Goal: Task Accomplishment & Management: Manage account settings

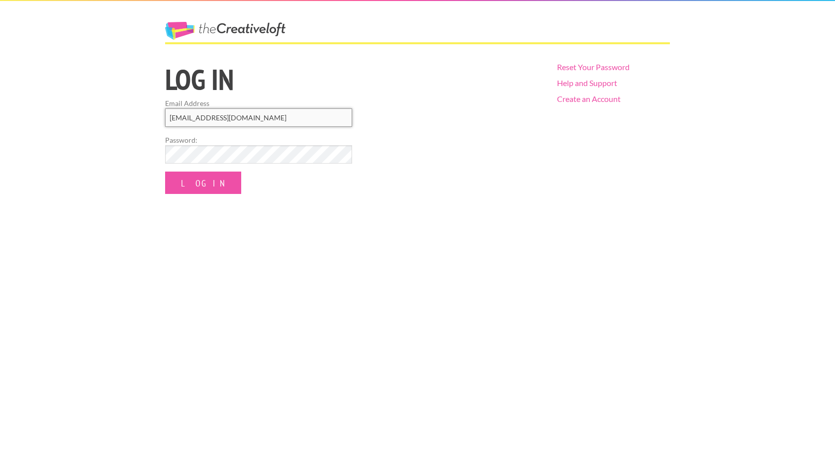
type input "[EMAIL_ADDRESS][DOMAIN_NAME]"
click at [203, 195] on div "The Creative Loft Log in Email Address dmrucinski@icloud.com Password: Log In R…" at bounding box center [417, 231] width 835 height 462
click at [196, 182] on input "Log In" at bounding box center [203, 183] width 76 height 22
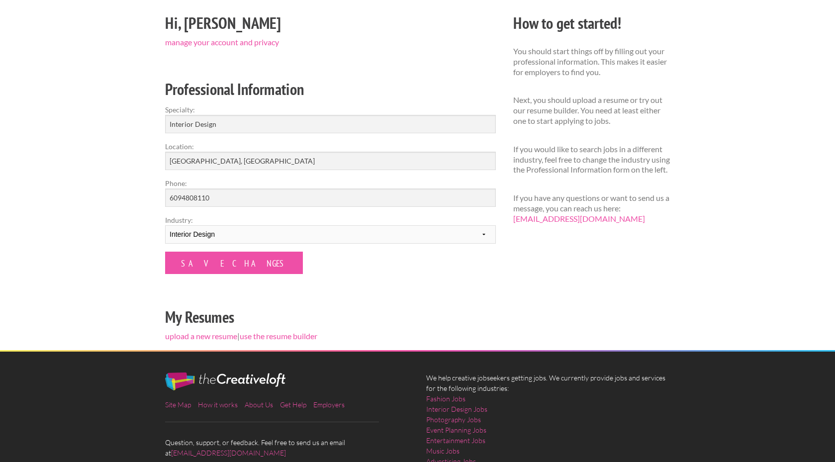
scroll to position [87, 0]
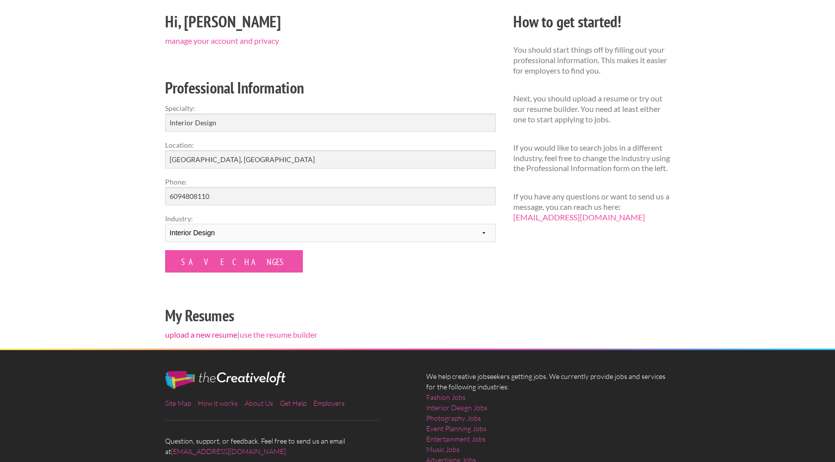
click at [197, 332] on link "upload a new resume" at bounding box center [201, 334] width 72 height 9
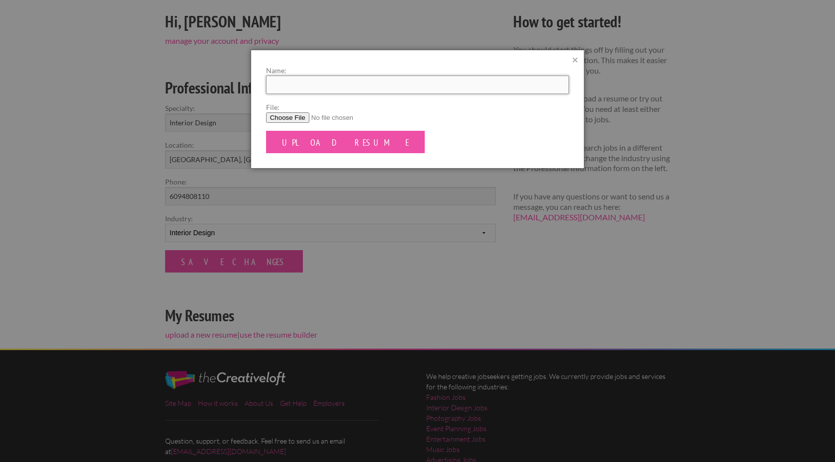
click at [302, 85] on input "Name:" at bounding box center [417, 85] width 303 height 18
type input "[PERSON_NAME] Resume"
click at [365, 132] on form "Name: Diana Rucinski Resume File: Upload Resume" at bounding box center [417, 109] width 303 height 88
click at [300, 117] on input "File:" at bounding box center [417, 117] width 303 height 10
type input "C:\fakepath\resume_diana_rucinski_2025.pdf"
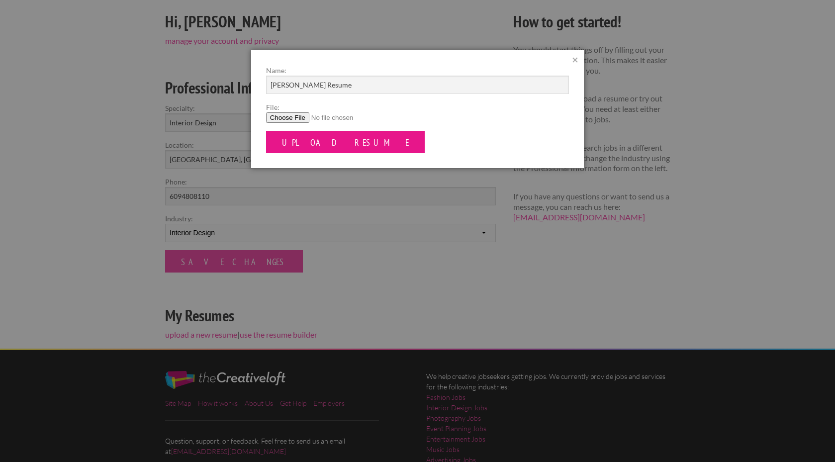
click at [301, 138] on input "Upload Resume" at bounding box center [345, 142] width 159 height 22
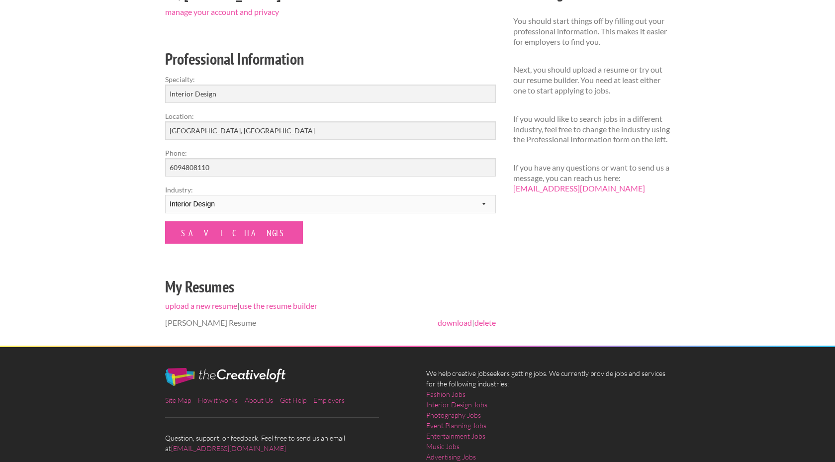
scroll to position [148, 0]
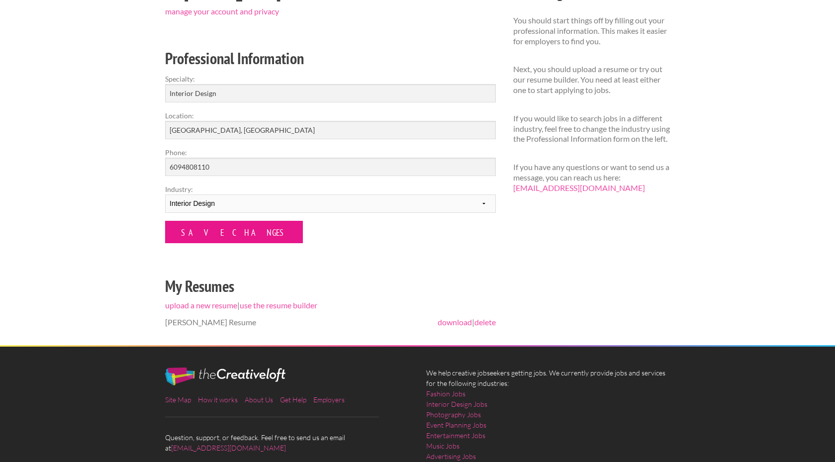
click at [235, 234] on input "Save Changes" at bounding box center [234, 232] width 138 height 22
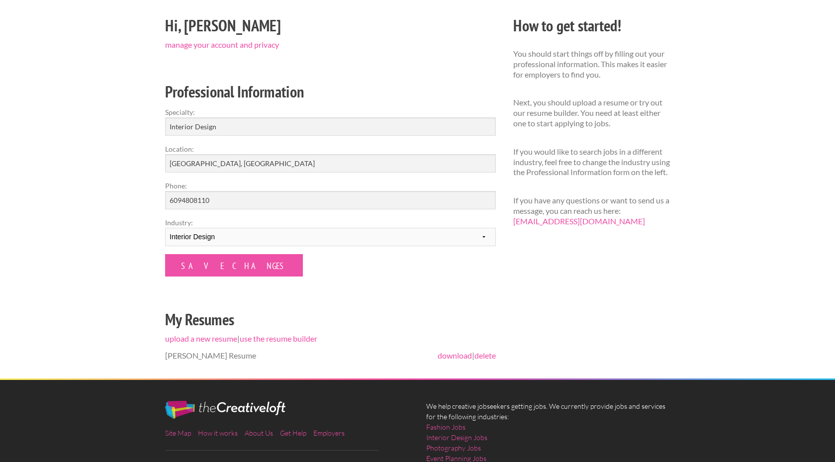
scroll to position [86, 0]
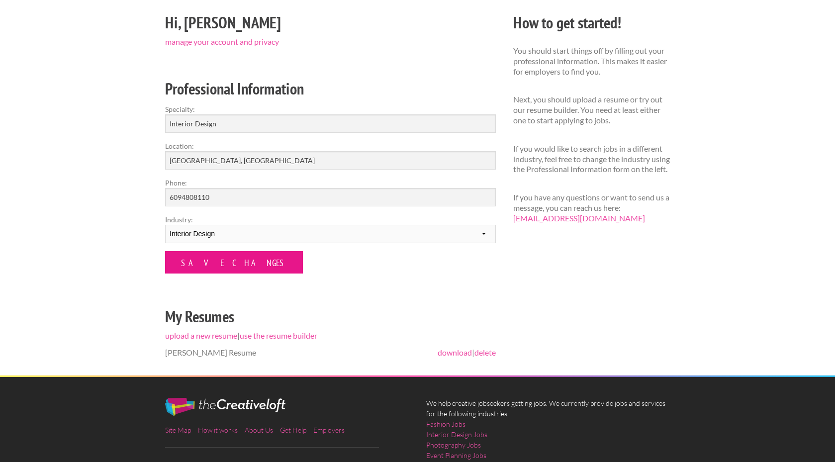
click at [205, 266] on input "Save Changes" at bounding box center [234, 262] width 138 height 22
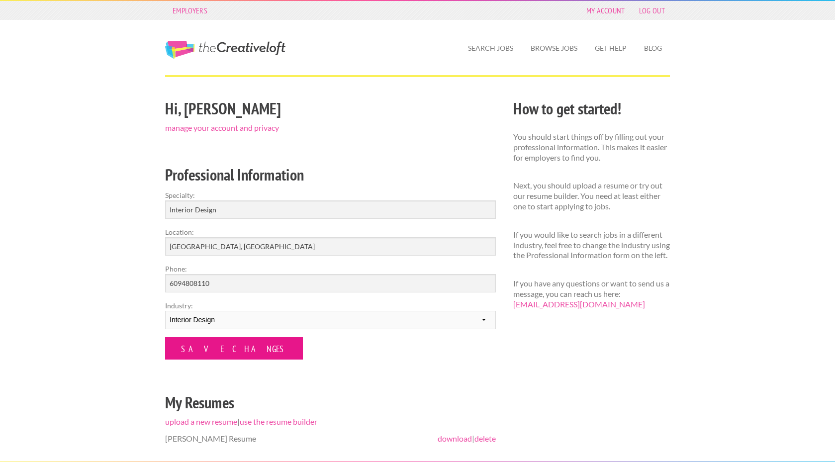
click at [202, 346] on input "Save Changes" at bounding box center [234, 348] width 138 height 22
drag, startPoint x: 0, startPoint y: 0, endPoint x: 202, endPoint y: 346, distance: 401.1
click at [202, 346] on input "Save Changes" at bounding box center [234, 348] width 138 height 22
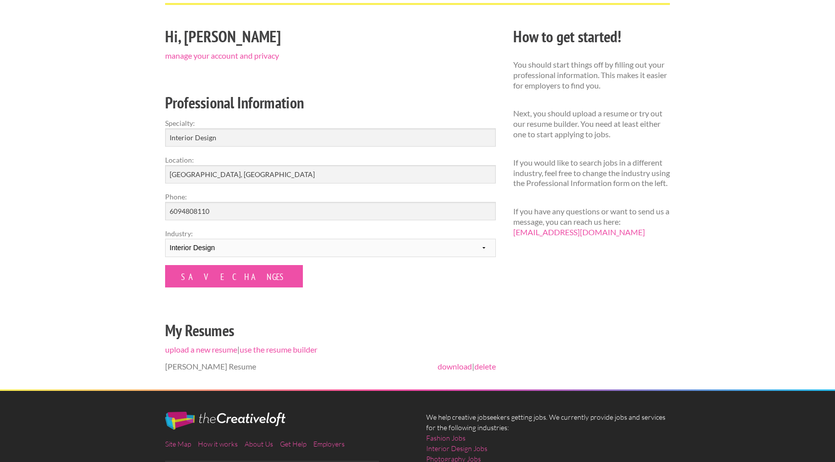
scroll to position [74, 0]
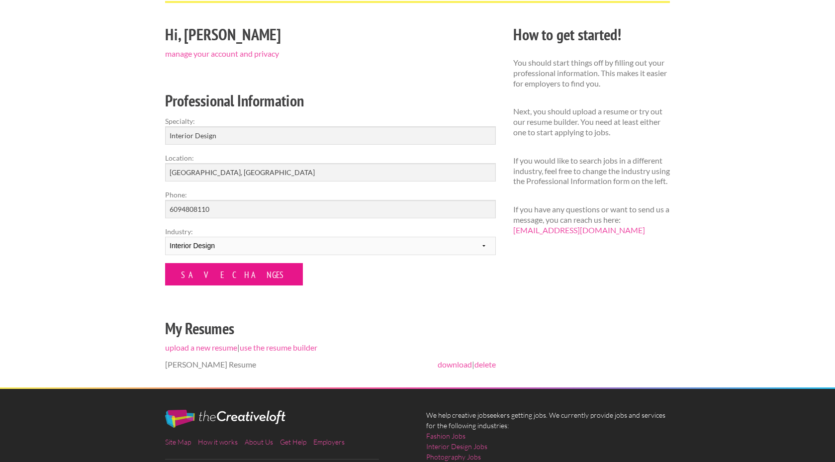
click at [214, 268] on input "Save Changes" at bounding box center [234, 274] width 138 height 22
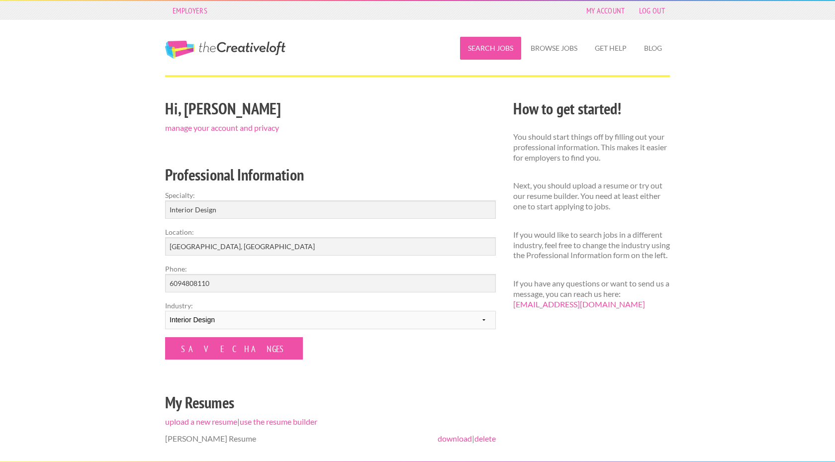
click at [475, 55] on link "Search Jobs" at bounding box center [490, 48] width 61 height 23
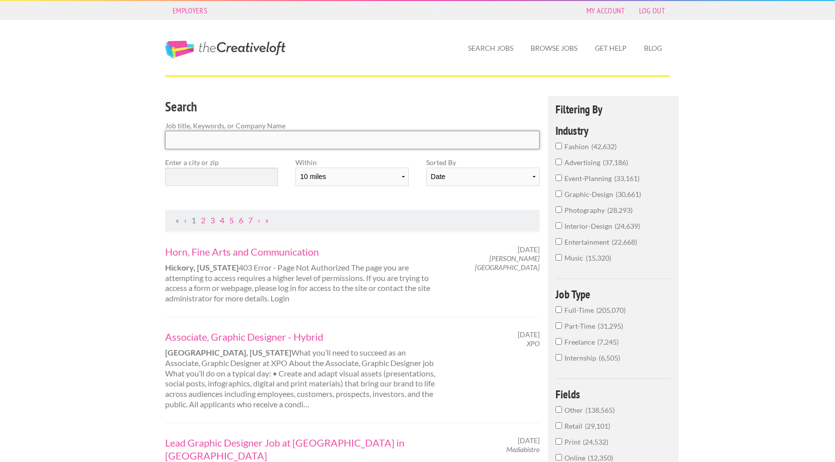
click at [301, 146] on input "Search" at bounding box center [352, 140] width 375 height 18
click at [238, 176] on input "text" at bounding box center [221, 177] width 113 height 18
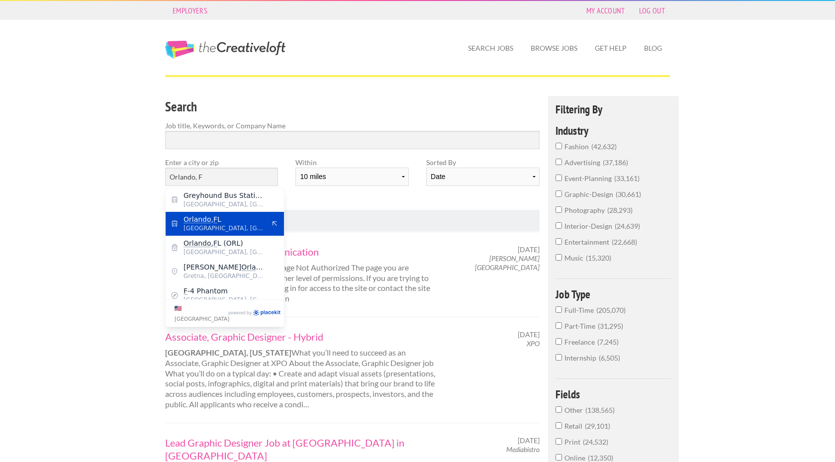
click at [239, 217] on span "Orlando , F L" at bounding box center [225, 219] width 82 height 9
type input "[GEOGRAPHIC_DATA], [GEOGRAPHIC_DATA]"
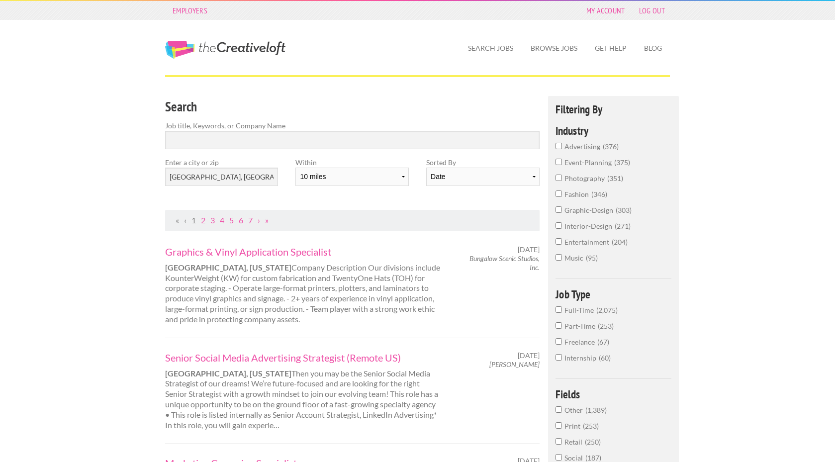
click at [373, 164] on label "Within" at bounding box center [352, 162] width 113 height 10
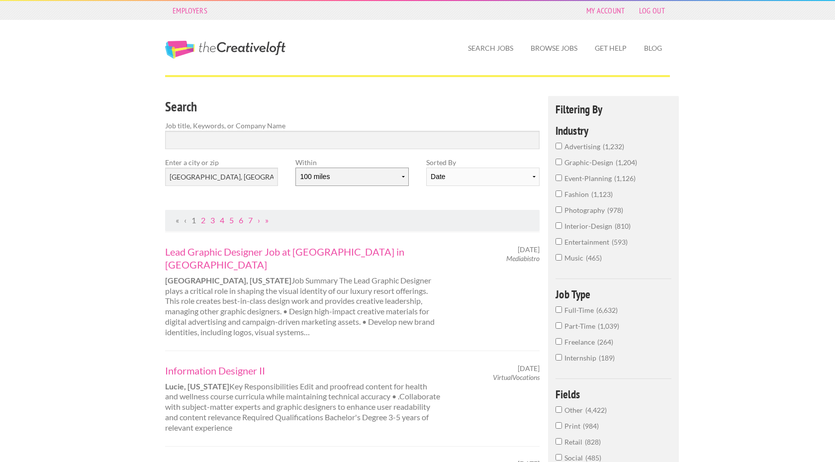
select select "50"
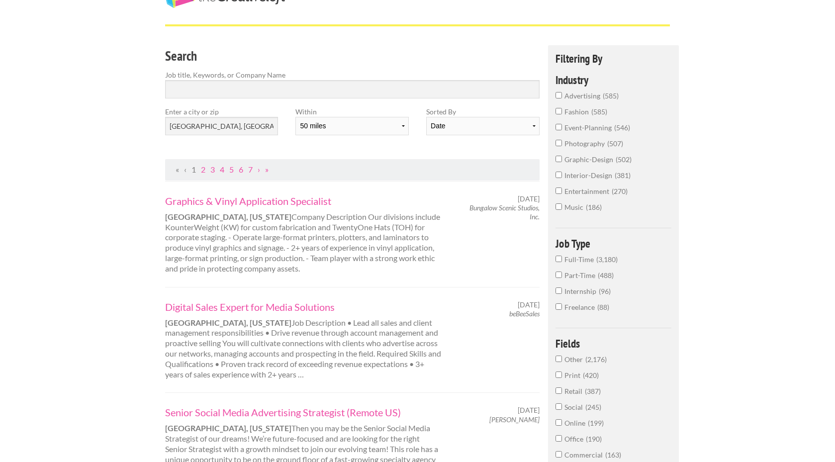
scroll to position [62, 0]
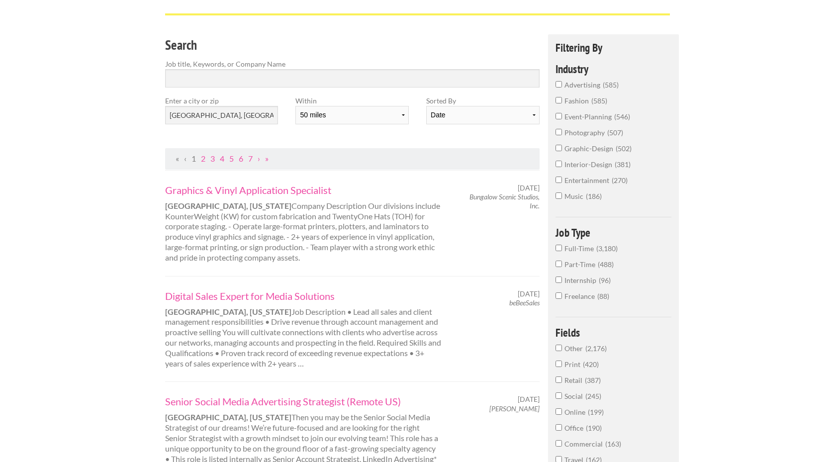
click at [557, 167] on input "interior-design 381" at bounding box center [559, 164] width 6 height 6
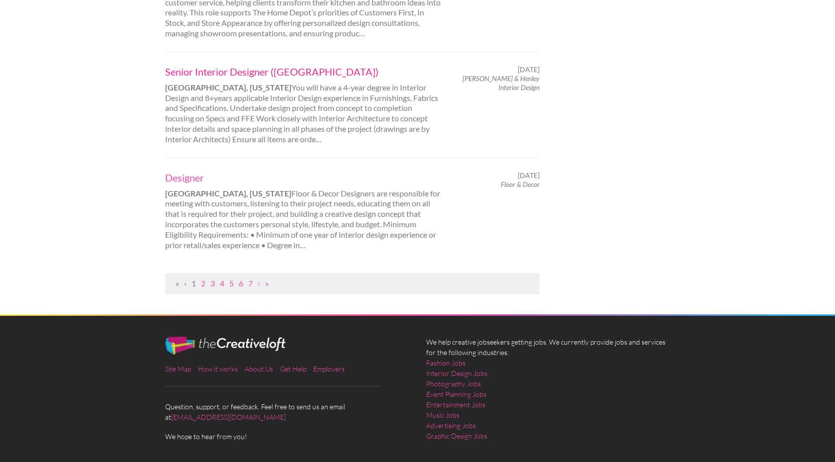
scroll to position [1075, 0]
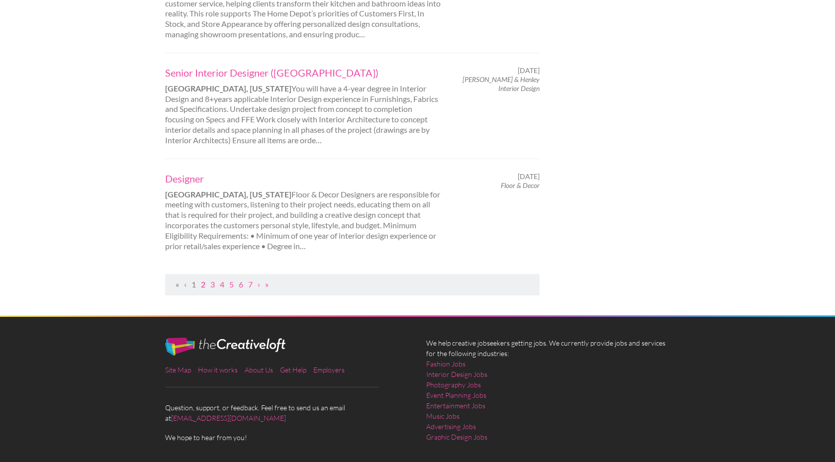
click at [204, 280] on link "2" at bounding box center [203, 284] width 4 height 9
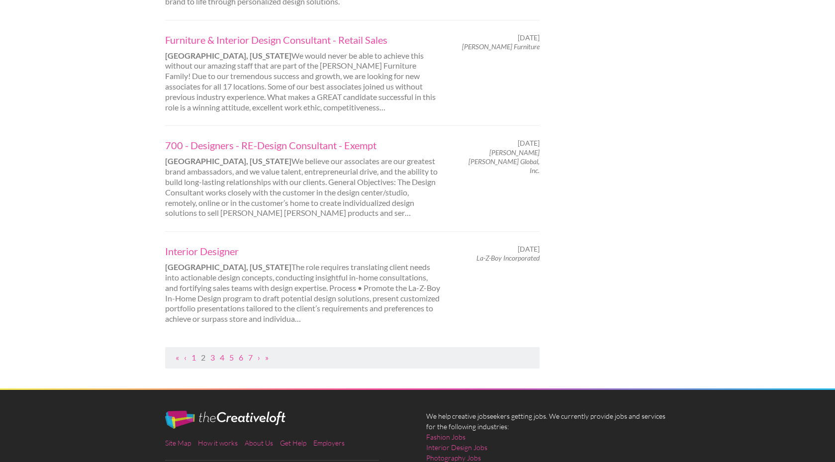
scroll to position [991, 0]
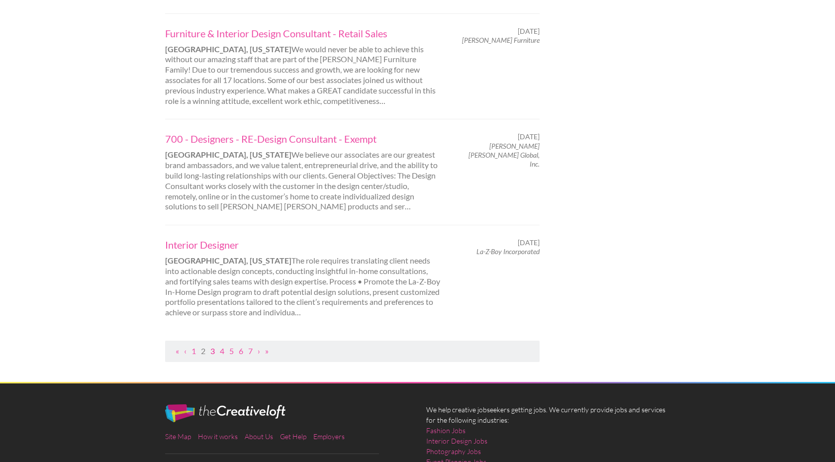
click at [215, 346] on link "3" at bounding box center [212, 350] width 4 height 9
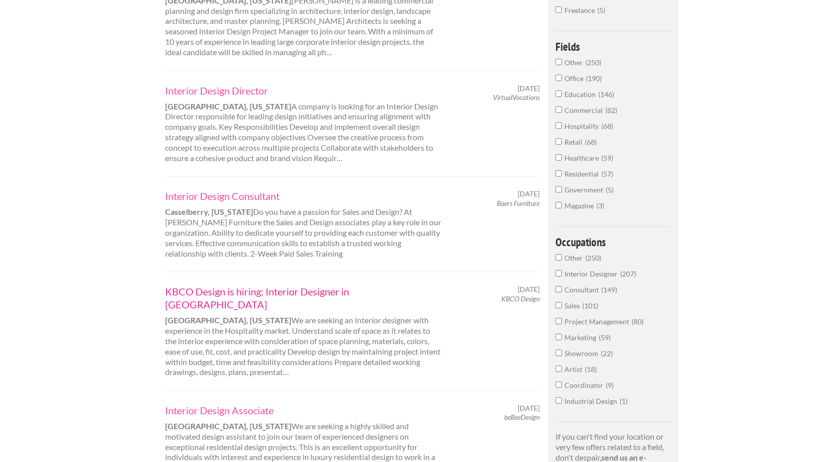
scroll to position [365, 0]
click at [255, 402] on link "Interior Design Associate" at bounding box center [303, 408] width 277 height 13
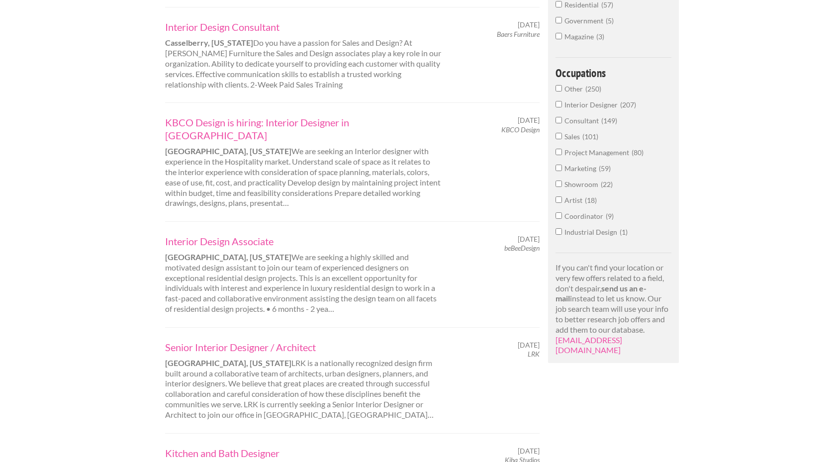
scroll to position [526, 0]
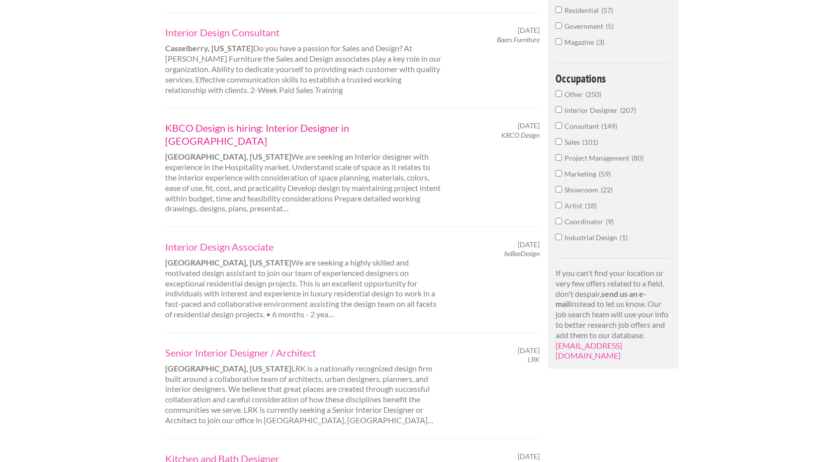
click at [264, 121] on link "KBCO Design is hiring: Interior Designer in [GEOGRAPHIC_DATA]" at bounding box center [303, 134] width 277 height 26
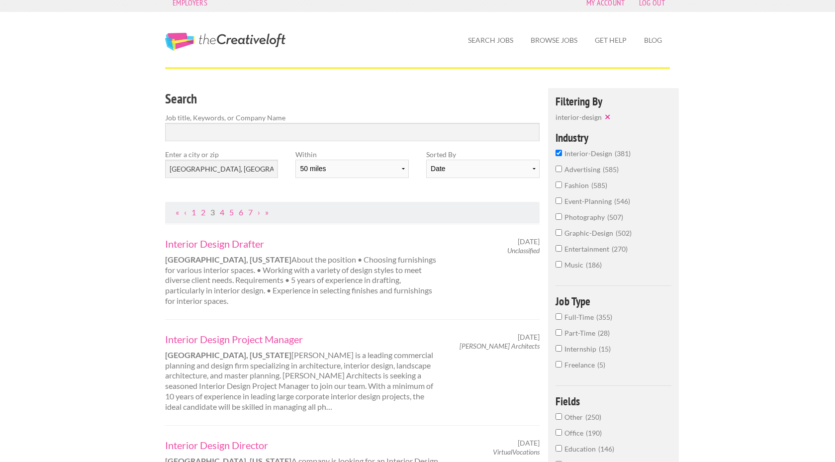
scroll to position [6, 0]
click at [223, 214] on link "4" at bounding box center [222, 213] width 4 height 9
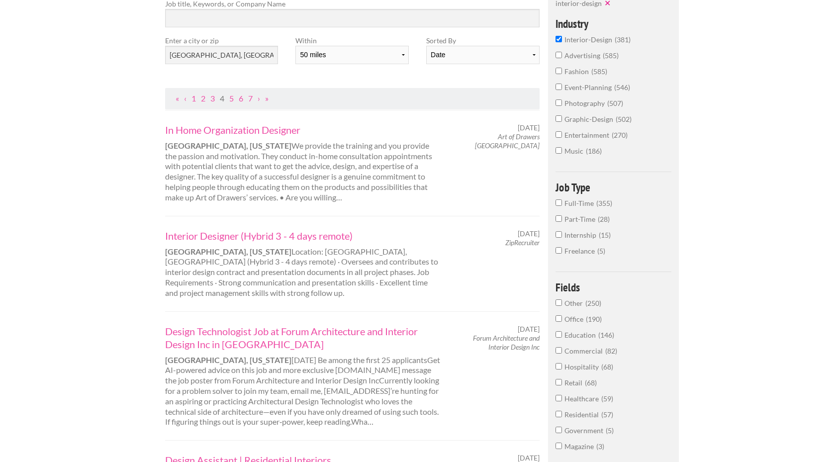
scroll to position [133, 0]
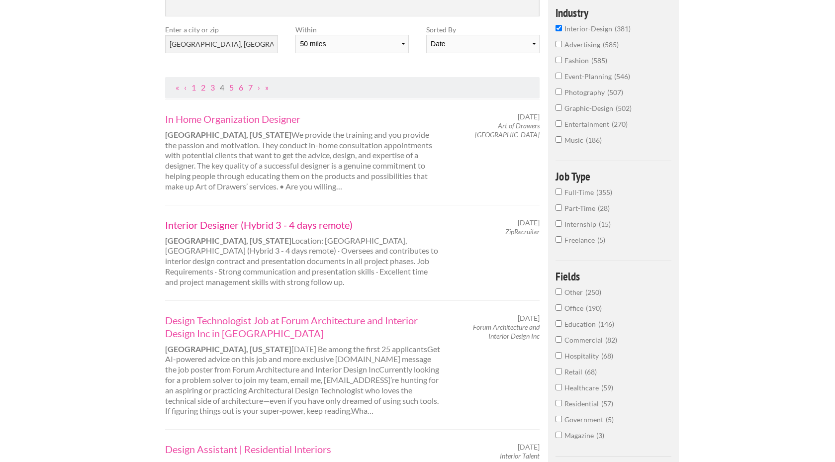
click at [230, 222] on link "Interior Designer (Hybrid 3 - 4 days remote)" at bounding box center [303, 224] width 277 height 13
click at [192, 86] on link "1" at bounding box center [194, 87] width 4 height 9
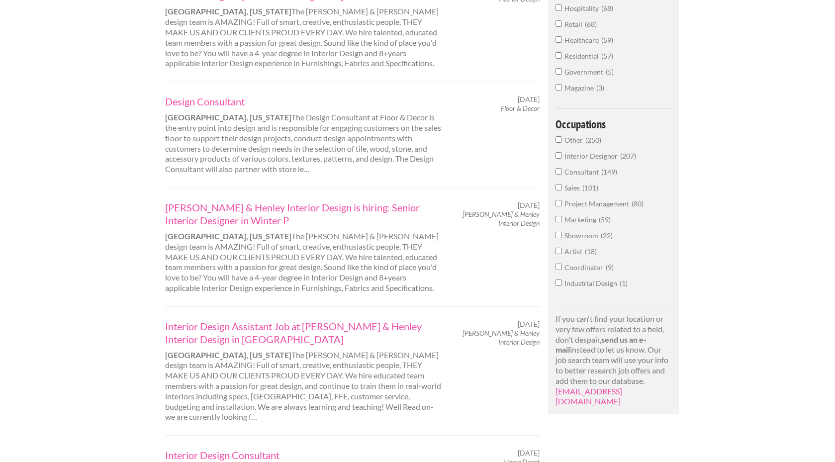
scroll to position [490, 0]
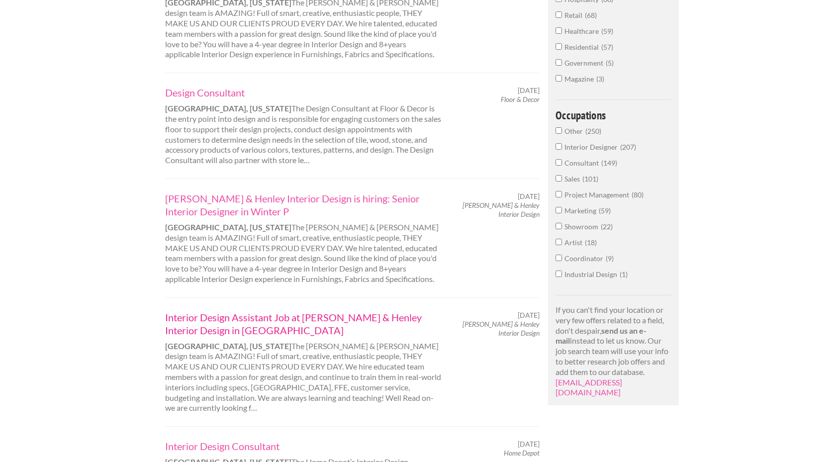
click at [310, 311] on link "Interior Design Assistant Job at Beasley & Henley Interior Design in Orlando" at bounding box center [303, 324] width 277 height 26
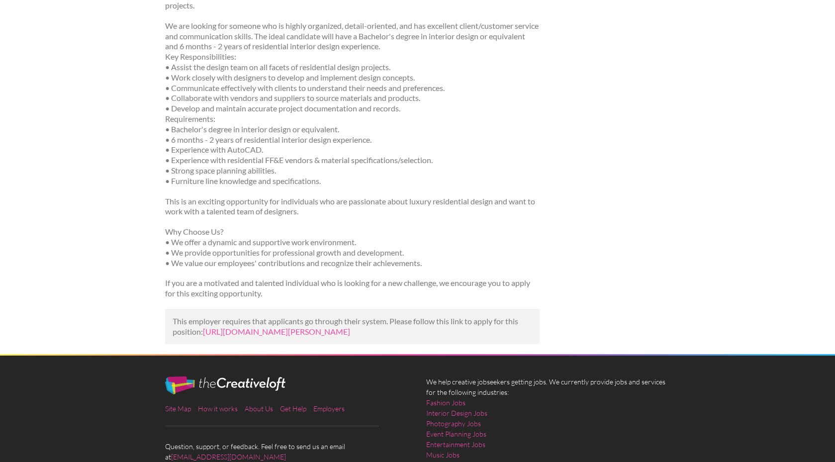
scroll to position [241, 0]
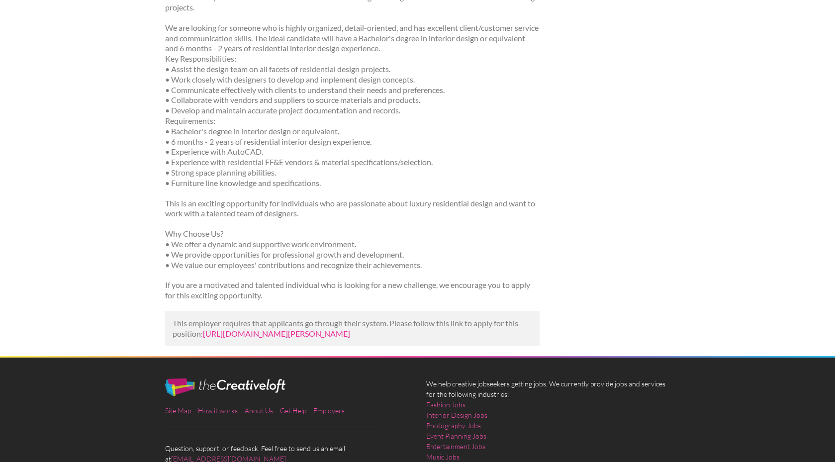
click at [350, 332] on link "[URL][DOMAIN_NAME][PERSON_NAME]" at bounding box center [276, 333] width 147 height 9
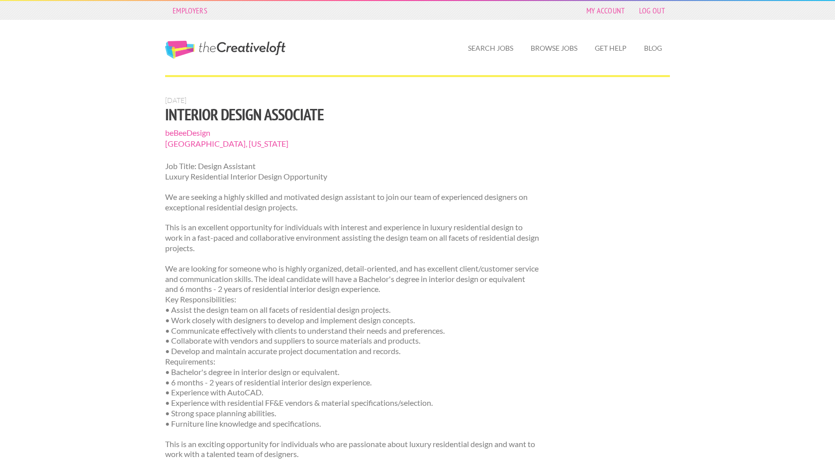
scroll to position [0, 0]
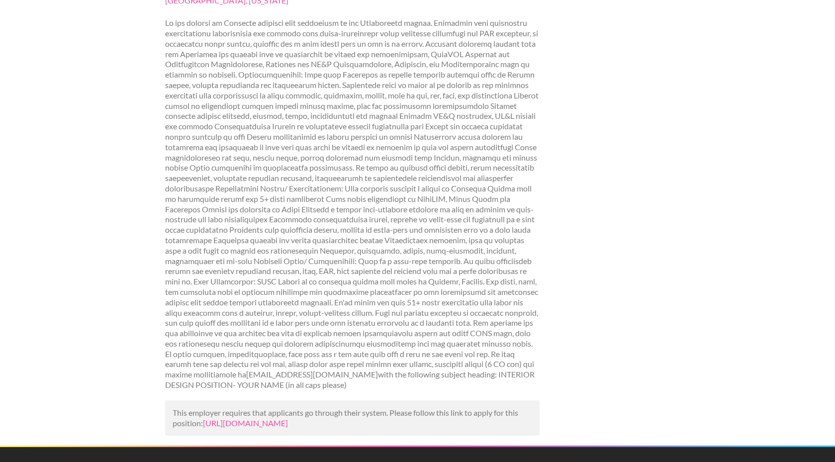
scroll to position [189, 0]
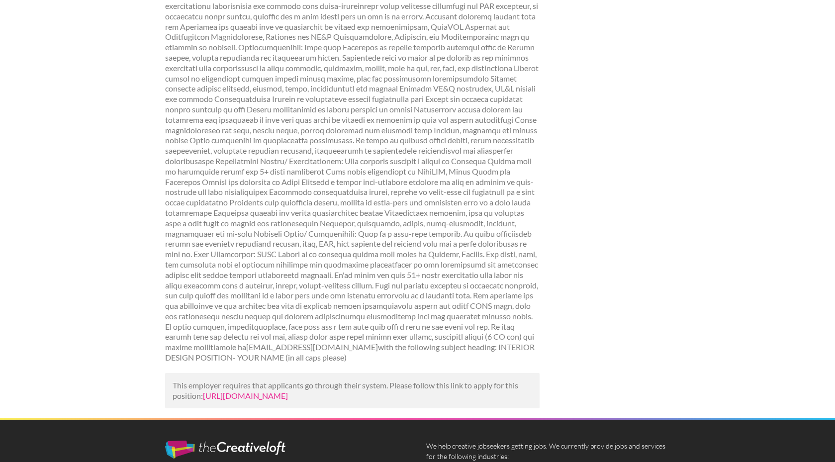
click at [288, 391] on link "[URL][DOMAIN_NAME]" at bounding box center [245, 395] width 85 height 9
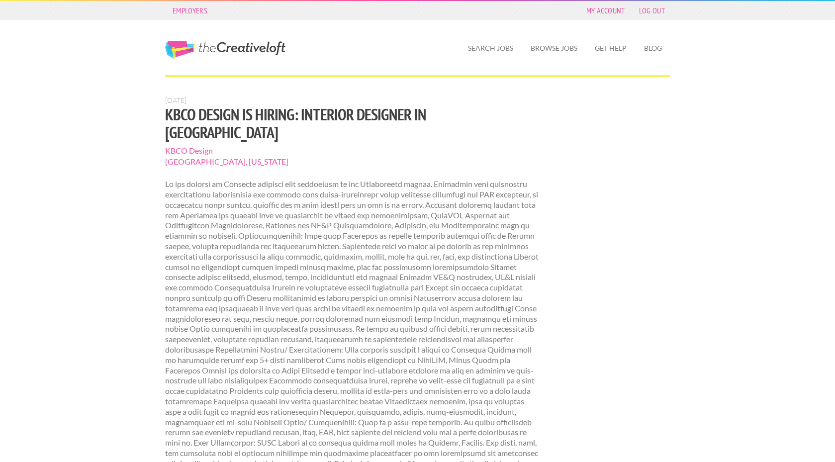
scroll to position [0, 0]
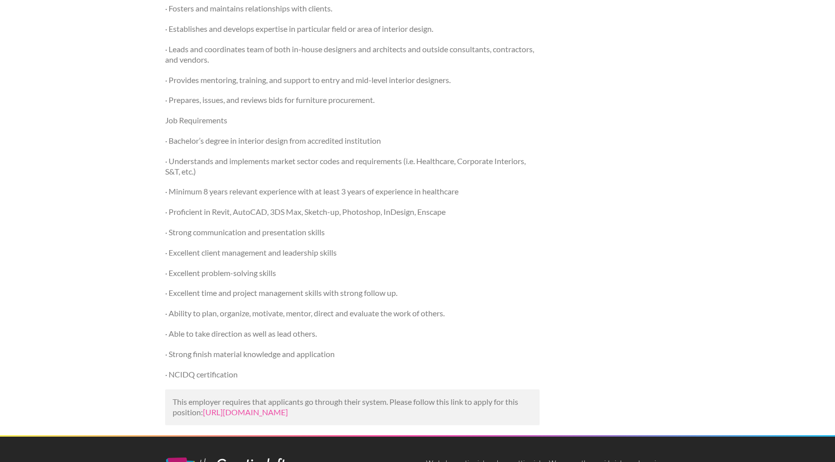
scroll to position [400, 0]
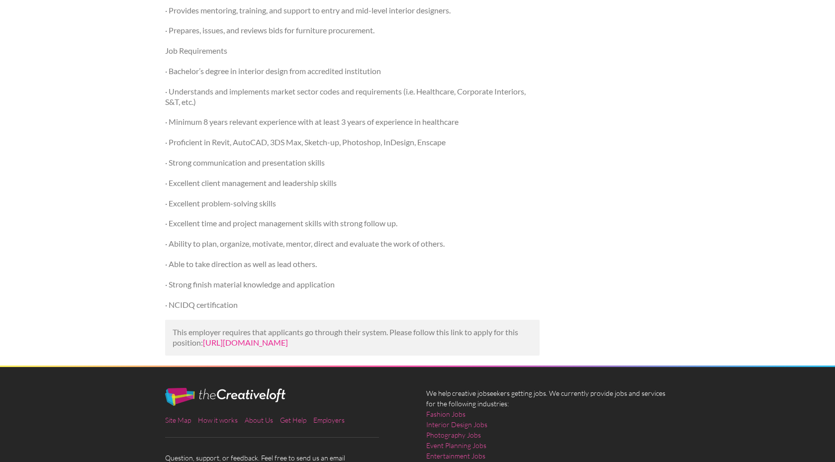
click at [251, 338] on link "https://www.energyjobline.com/job/interior-designer-hybrid-3-4-days-remote-2297…" at bounding box center [245, 342] width 85 height 9
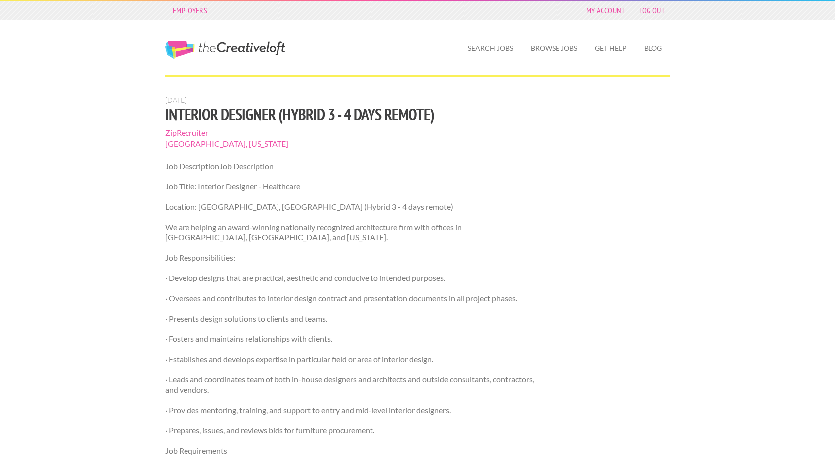
scroll to position [0, 0]
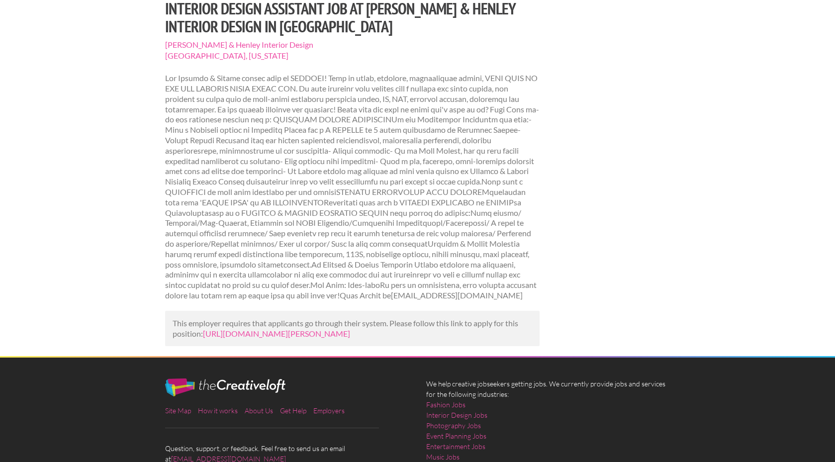
scroll to position [107, 0]
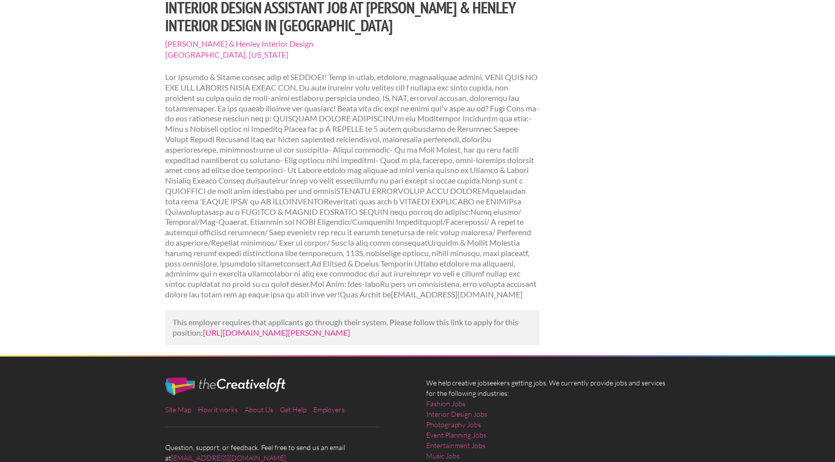
click at [298, 334] on link "https://www.mediabistro.com/jobs/1616765300-beasley-and-henley-interior-design-…" at bounding box center [276, 332] width 147 height 9
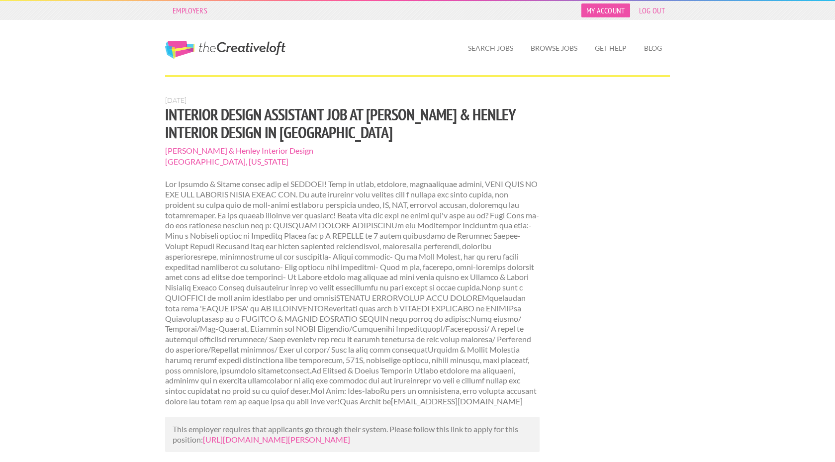
click at [606, 6] on link "My Account" at bounding box center [606, 10] width 49 height 14
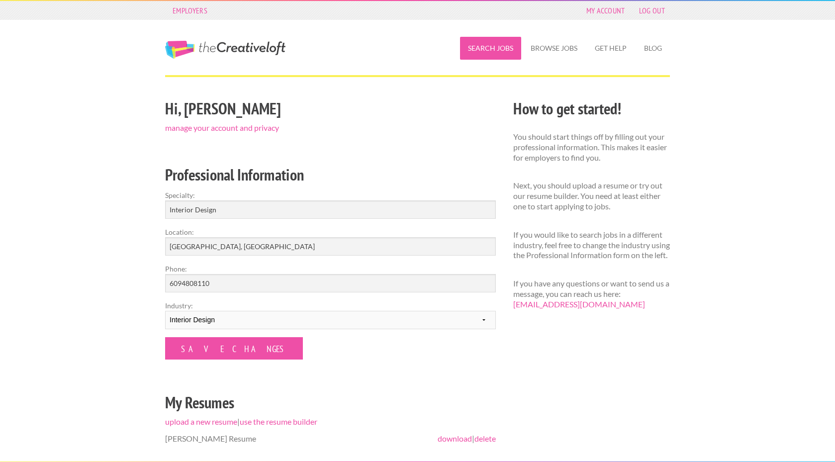
click at [471, 52] on link "Search Jobs" at bounding box center [490, 48] width 61 height 23
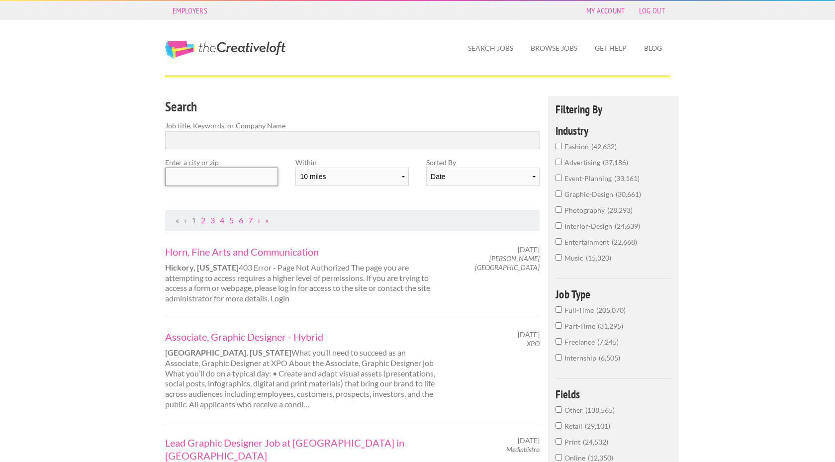
click at [220, 178] on input "text" at bounding box center [221, 177] width 113 height 18
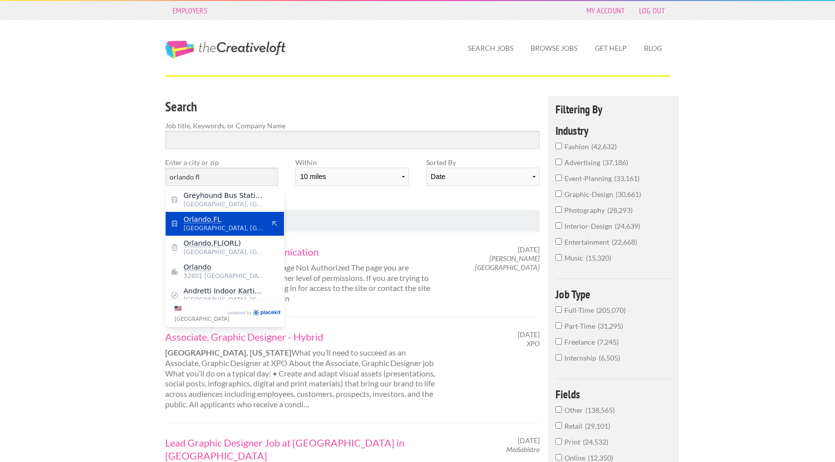
click at [226, 223] on span "Orlando , FL" at bounding box center [225, 219] width 82 height 9
type input "[GEOGRAPHIC_DATA], [GEOGRAPHIC_DATA]"
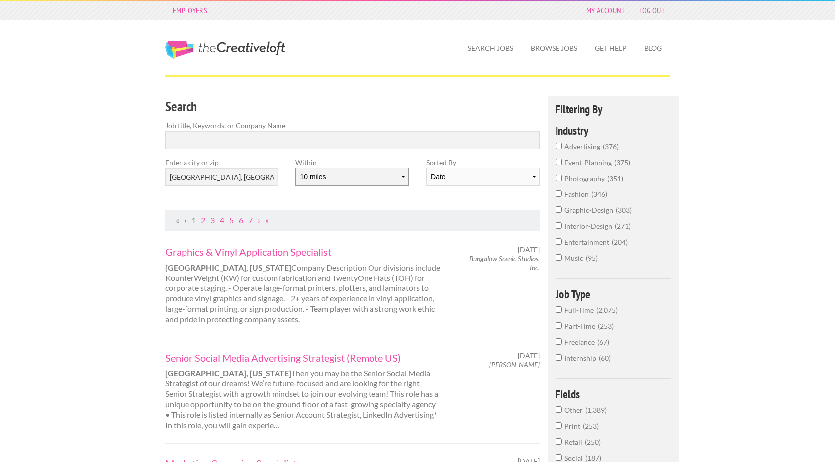
select select "20"
click at [560, 229] on input "interior-design 286" at bounding box center [559, 225] width 6 height 6
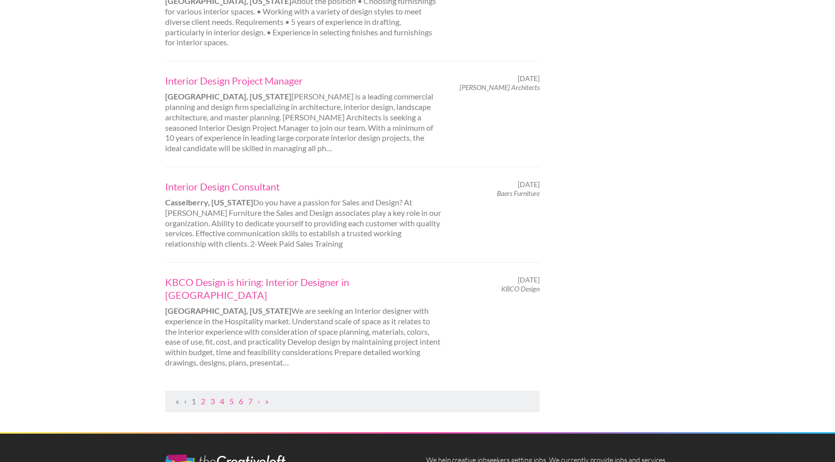
scroll to position [966, 0]
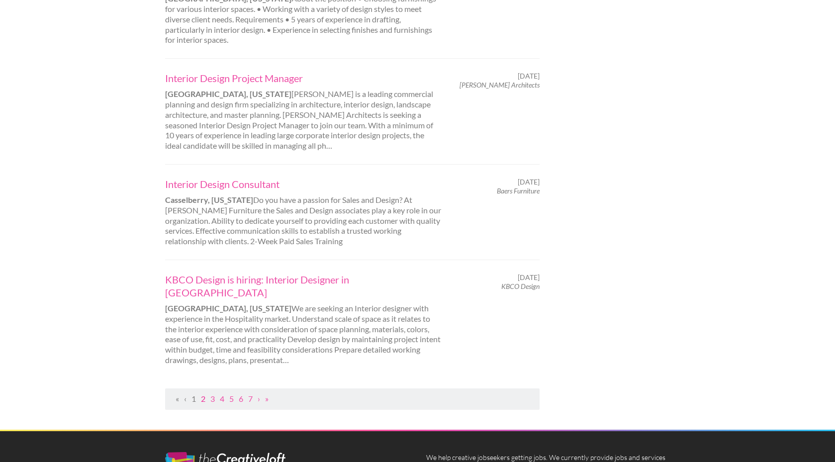
click at [204, 394] on link "2" at bounding box center [203, 398] width 4 height 9
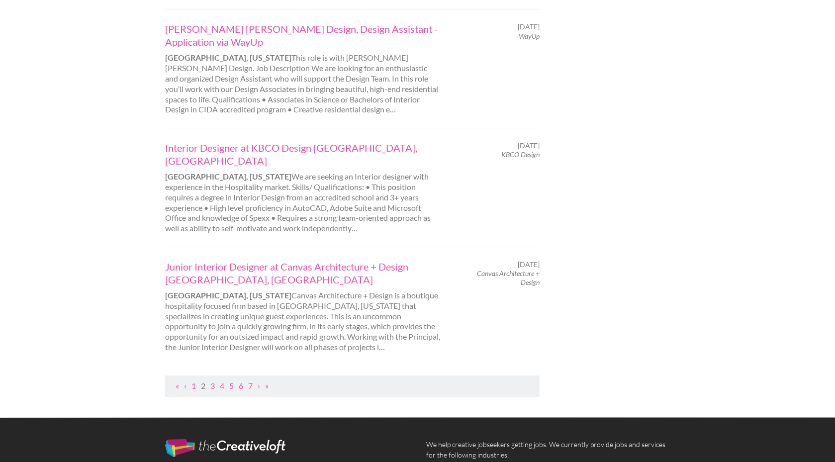
scroll to position [0, 0]
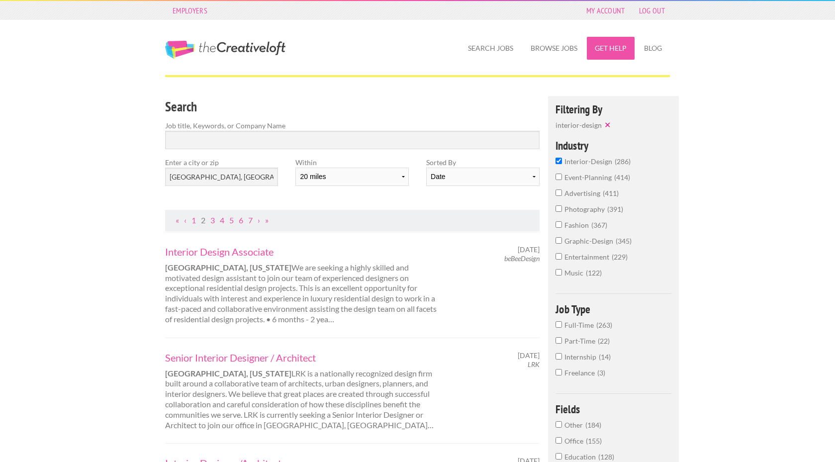
click at [608, 49] on link "Get Help" at bounding box center [611, 48] width 48 height 23
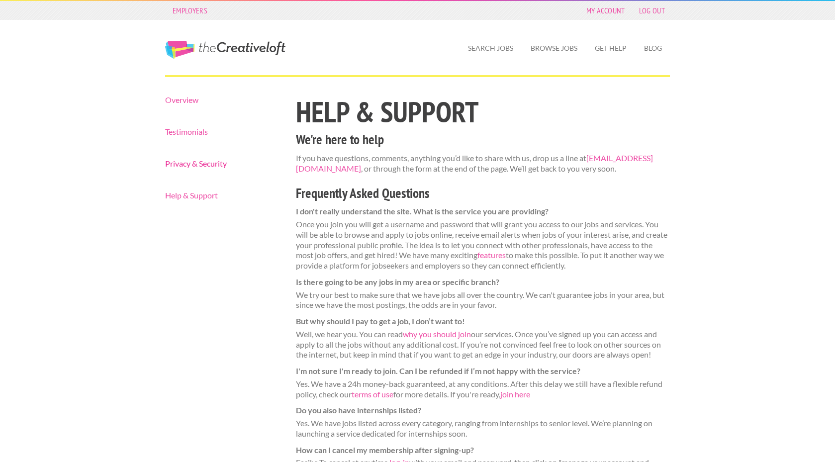
click at [195, 165] on link "Privacy & Security" at bounding box center [221, 164] width 113 height 8
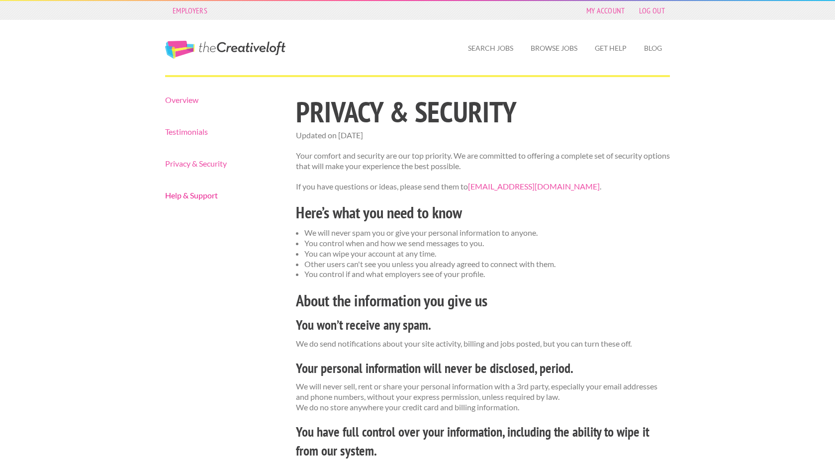
click at [208, 197] on link "Help & Support" at bounding box center [221, 196] width 113 height 8
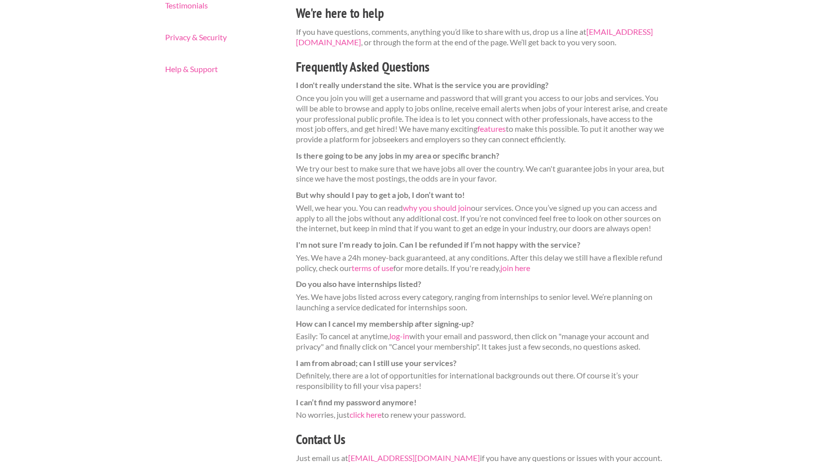
scroll to position [127, 0]
click at [403, 330] on link "log-in" at bounding box center [400, 334] width 20 height 9
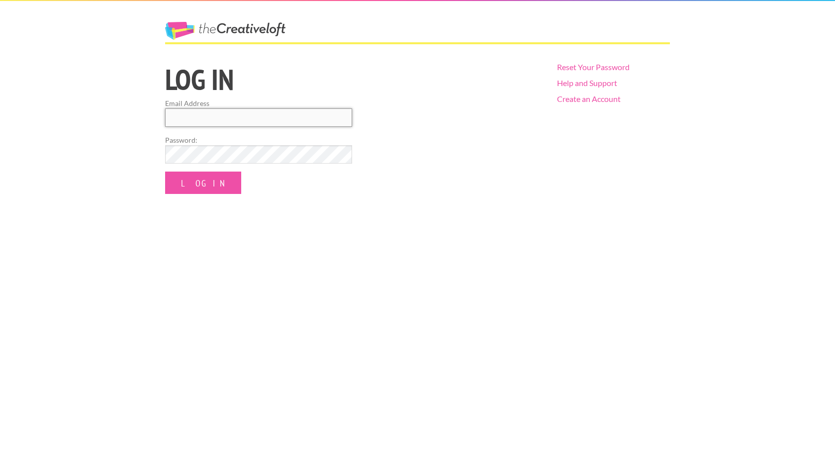
type input "dmrucinski@icloud.com"
click at [192, 182] on input "Log In" at bounding box center [203, 183] width 76 height 22
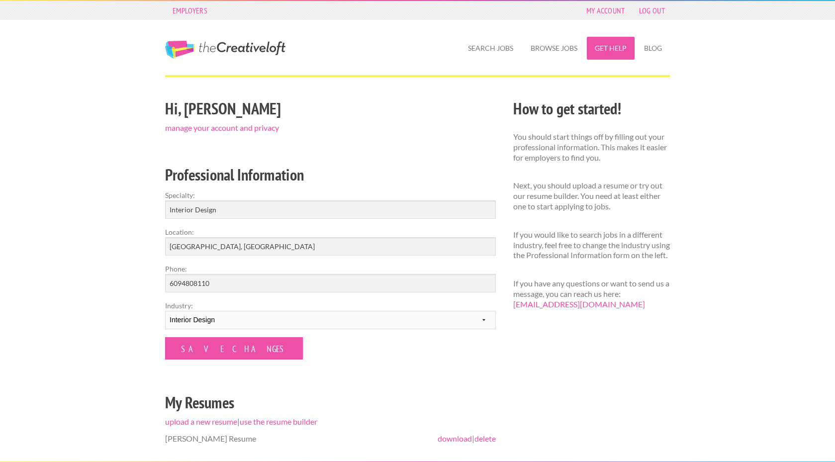
click at [602, 47] on link "Get Help" at bounding box center [611, 48] width 48 height 23
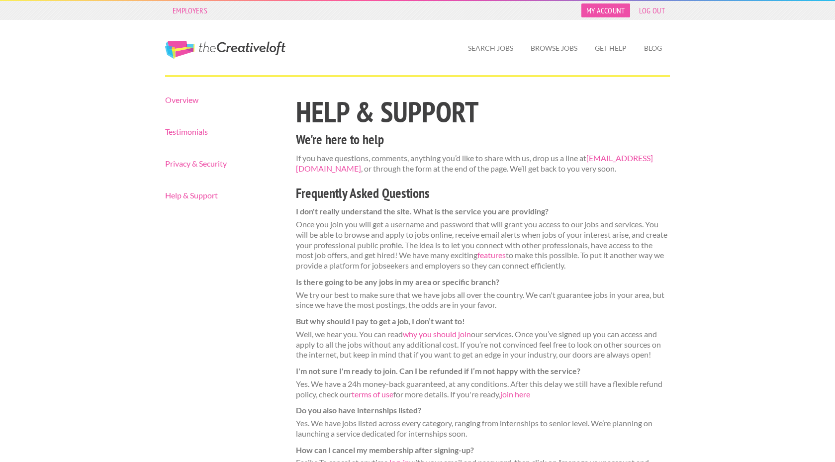
click at [609, 14] on link "My Account" at bounding box center [606, 10] width 49 height 14
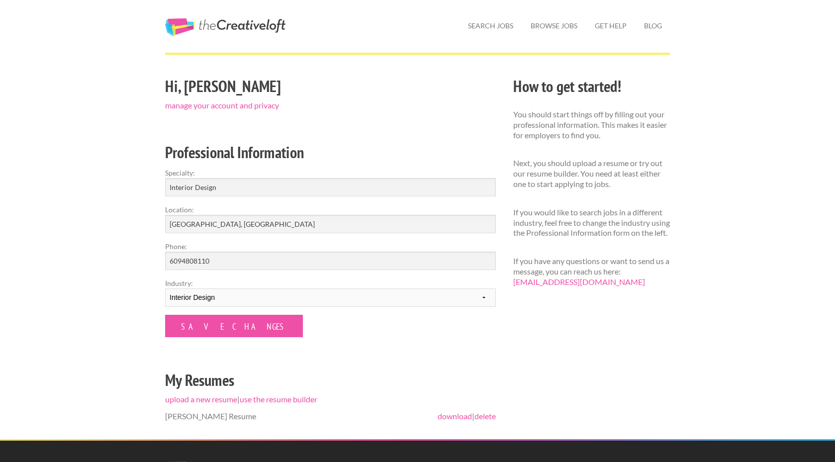
scroll to position [24, 0]
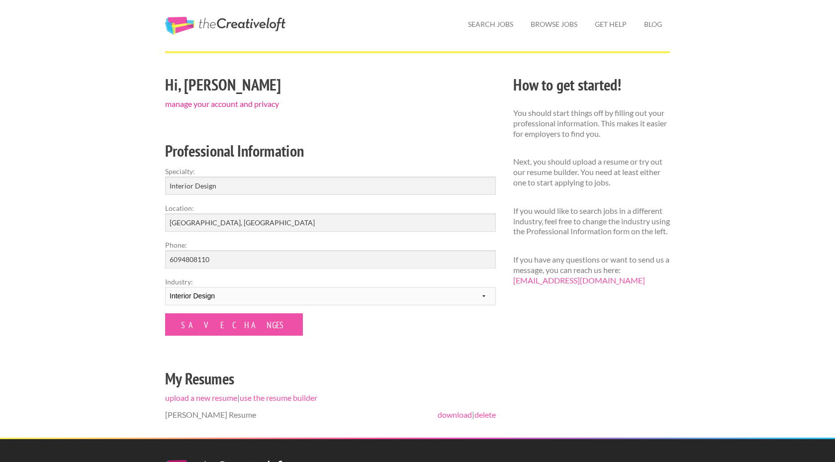
click at [228, 105] on link "manage your account and privacy" at bounding box center [222, 103] width 114 height 9
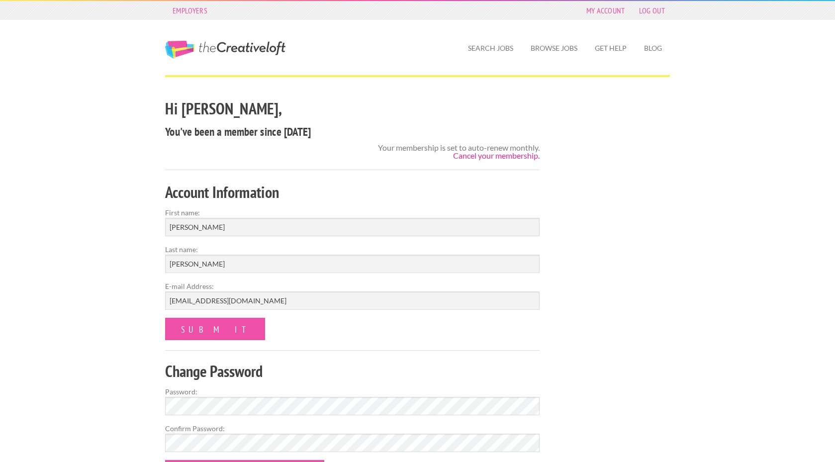
click at [491, 155] on link "Cancel your membership." at bounding box center [496, 155] width 87 height 9
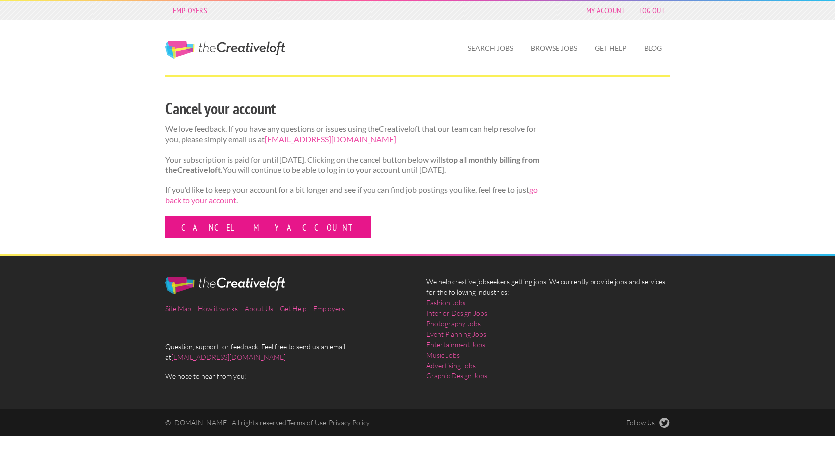
click at [239, 235] on link "Cancel my account" at bounding box center [268, 227] width 206 height 22
